Goal: Go to known website: Go to known website

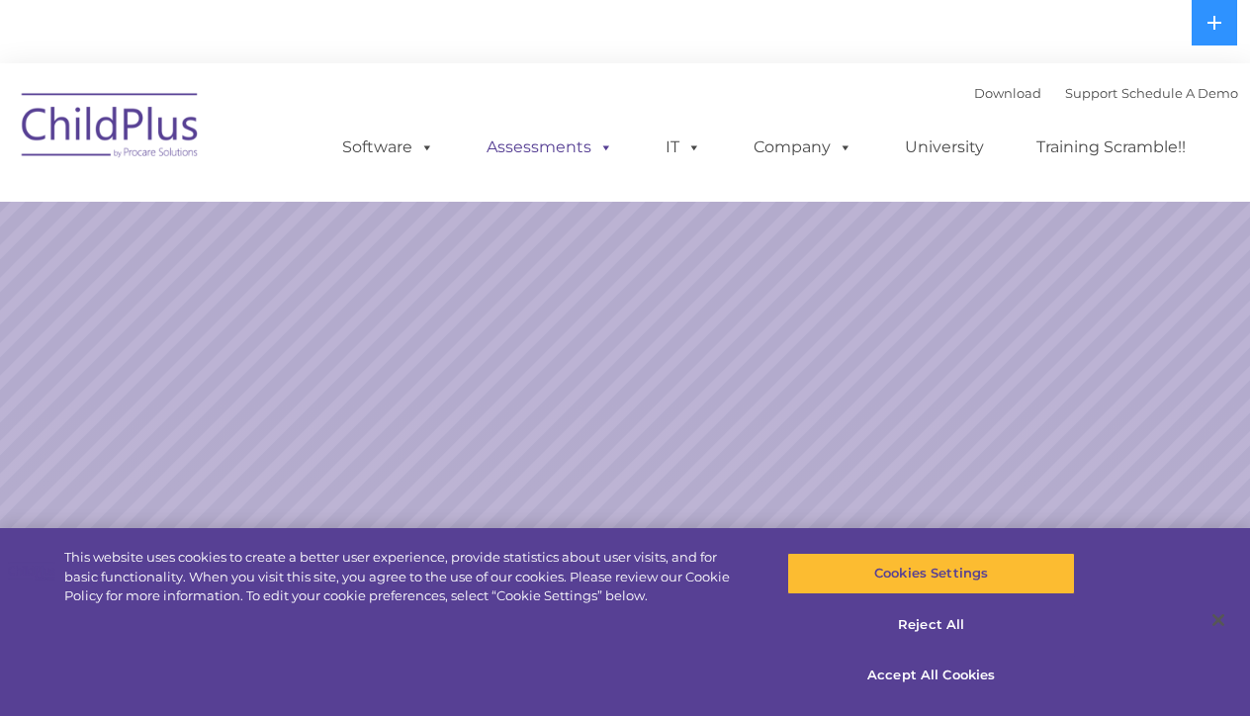
select select "MEDIUM"
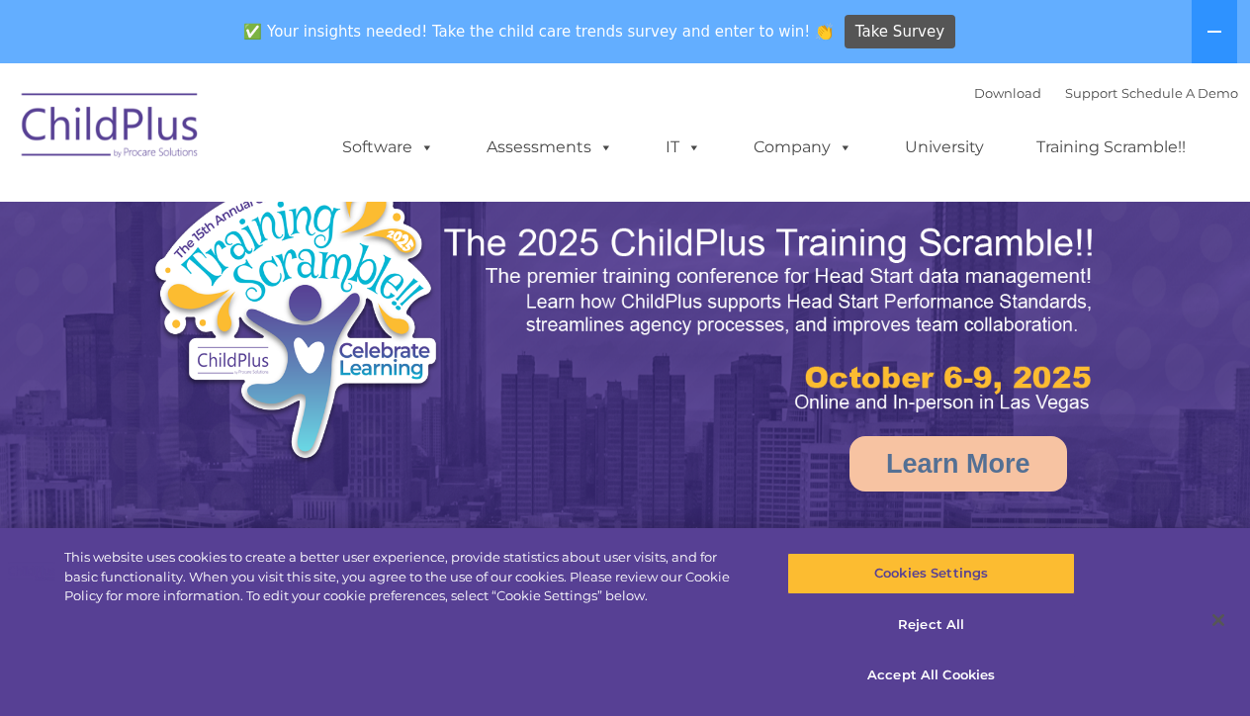
select select "MEDIUM"
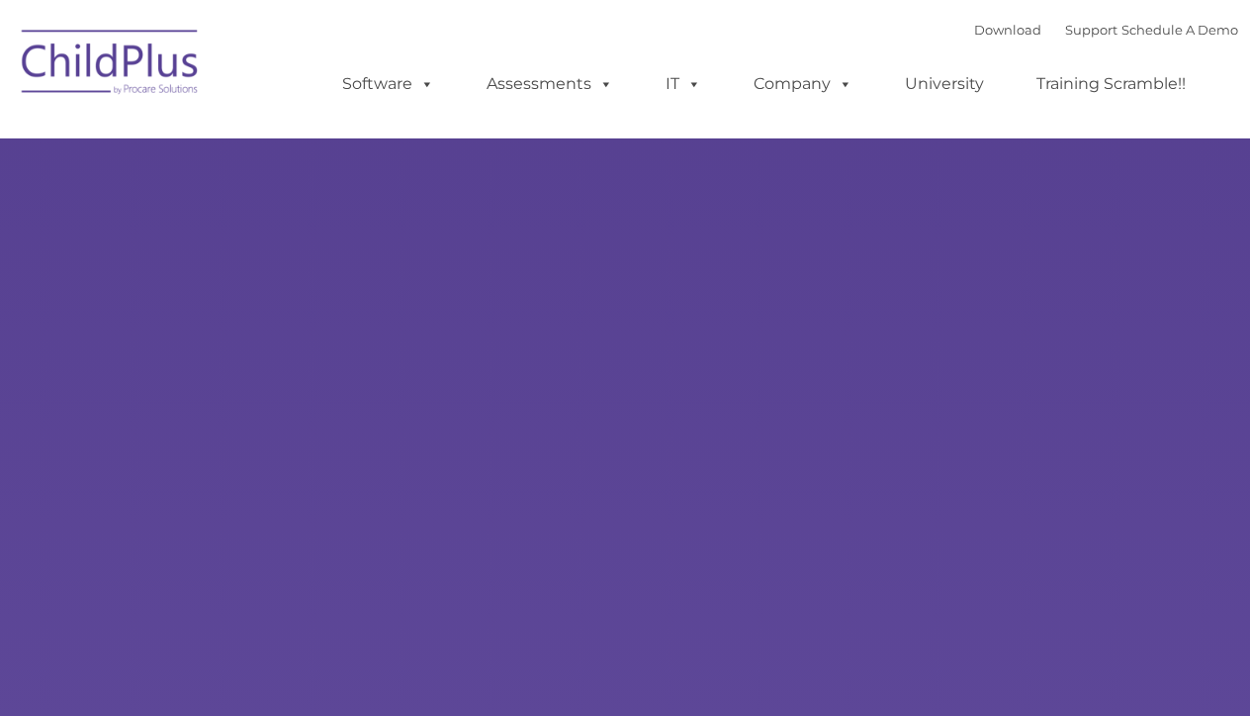
type input ""
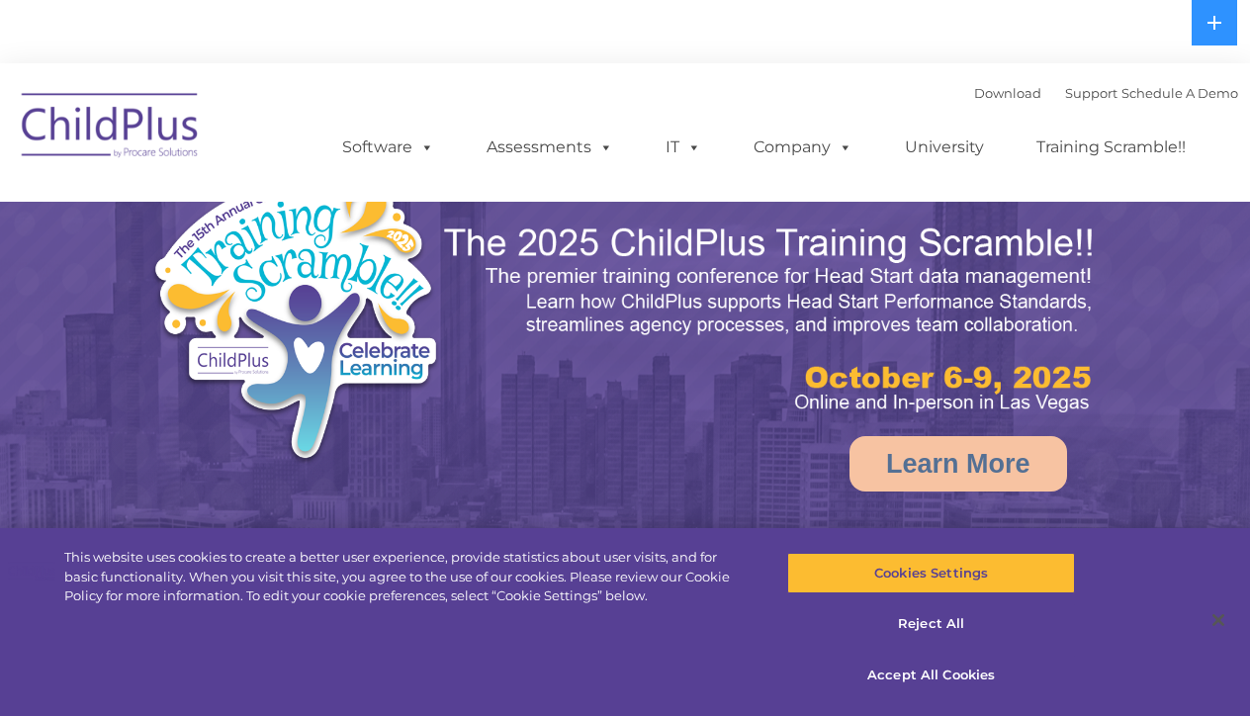
select select "MEDIUM"
